Goal: Check status

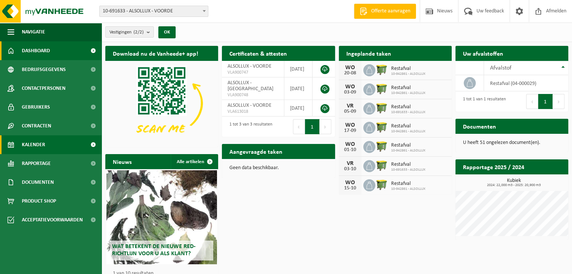
click at [47, 142] on link "Kalender" at bounding box center [51, 144] width 102 height 19
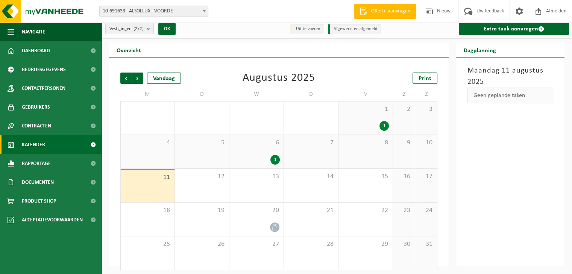
scroll to position [7, 0]
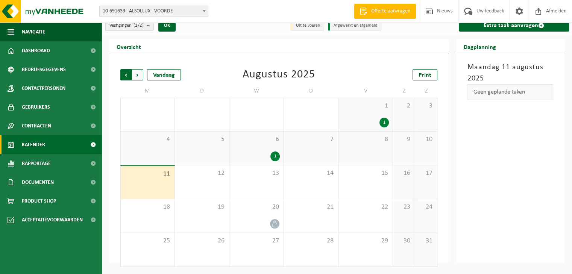
click at [137, 76] on span "Volgende" at bounding box center [137, 74] width 11 height 11
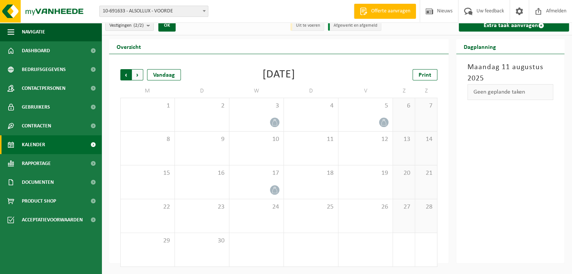
click at [137, 75] on span "Volgende" at bounding box center [137, 74] width 11 height 11
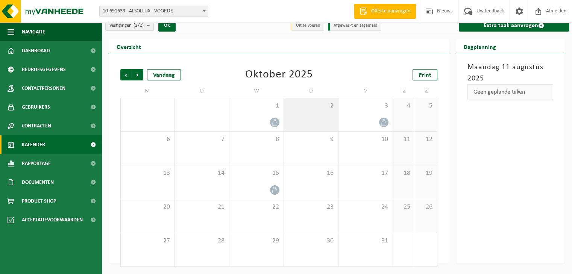
scroll to position [0, 0]
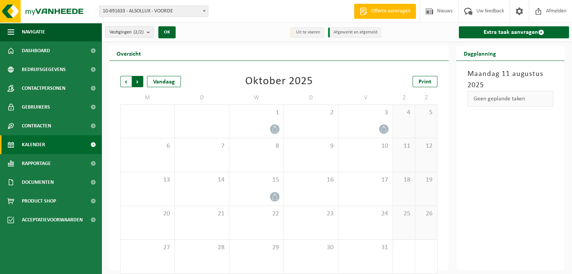
click at [124, 82] on span "Vorige" at bounding box center [125, 81] width 11 height 11
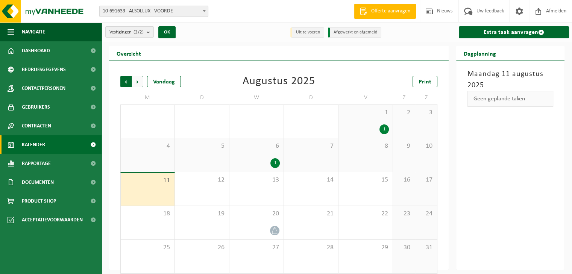
click at [137, 82] on span "Volgende" at bounding box center [137, 81] width 11 height 11
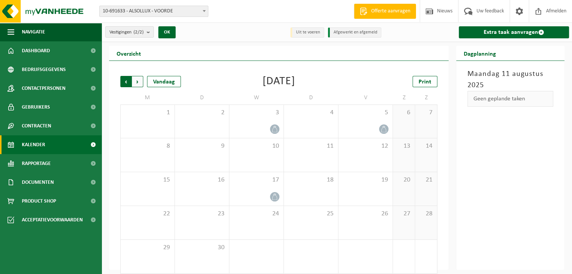
click at [138, 83] on span "Volgende" at bounding box center [137, 81] width 11 height 11
